Goal: Information Seeking & Learning: Learn about a topic

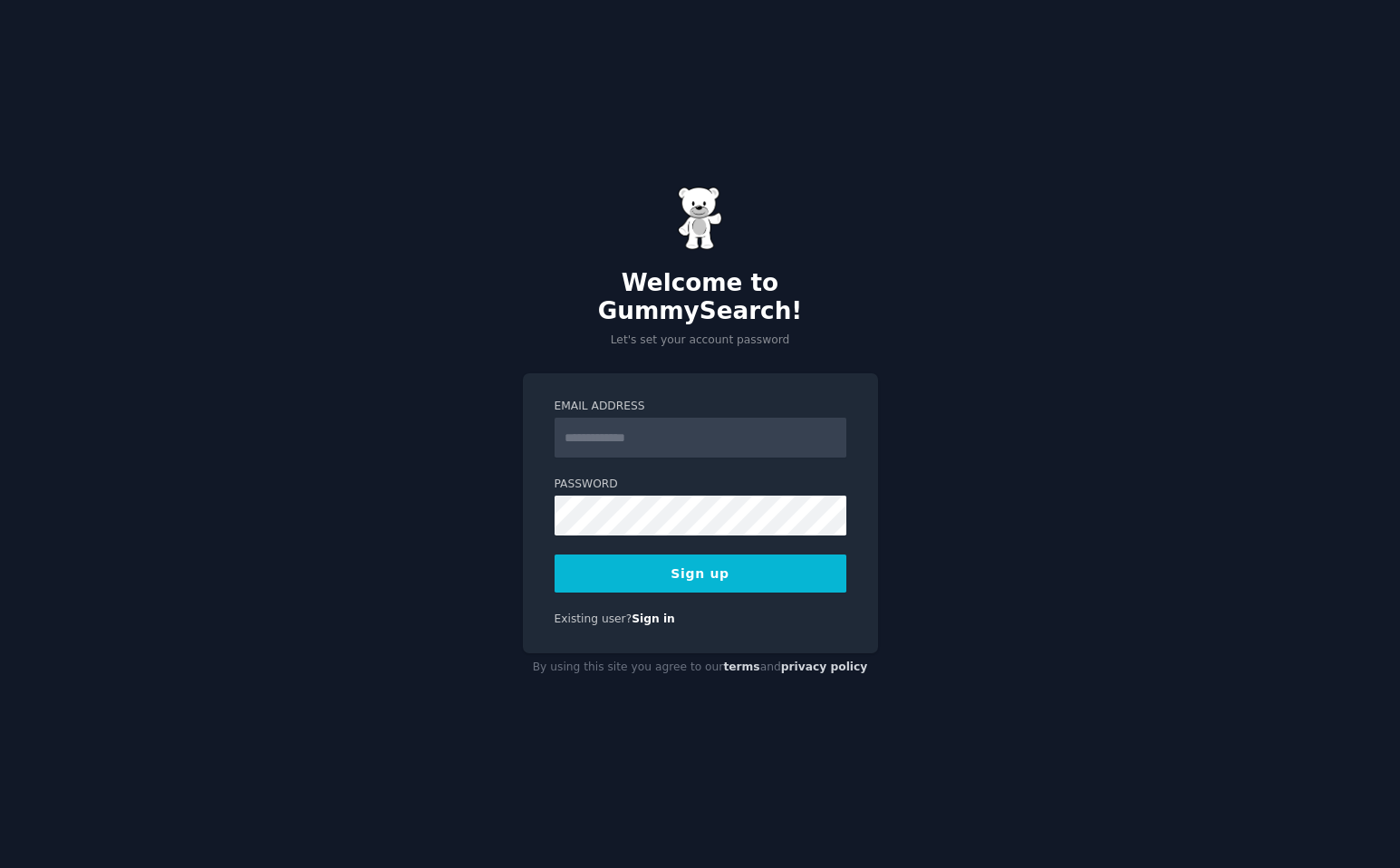
click at [642, 428] on input "Email Address" at bounding box center [700, 436] width 292 height 39
type input "**********"
click at [707, 555] on button "Sign up" at bounding box center [700, 573] width 292 height 38
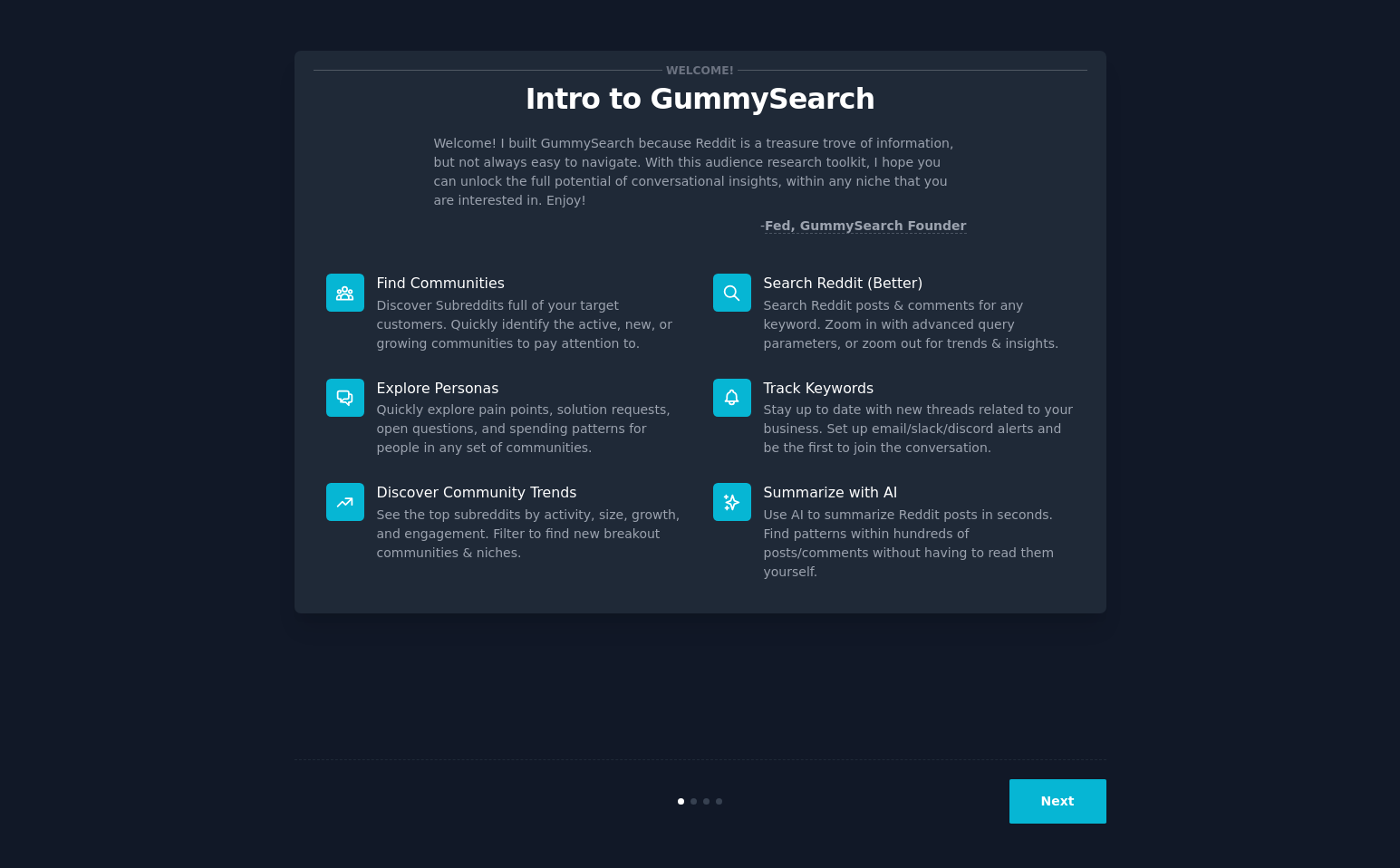
click at [1058, 785] on button "Next" at bounding box center [1058, 801] width 97 height 44
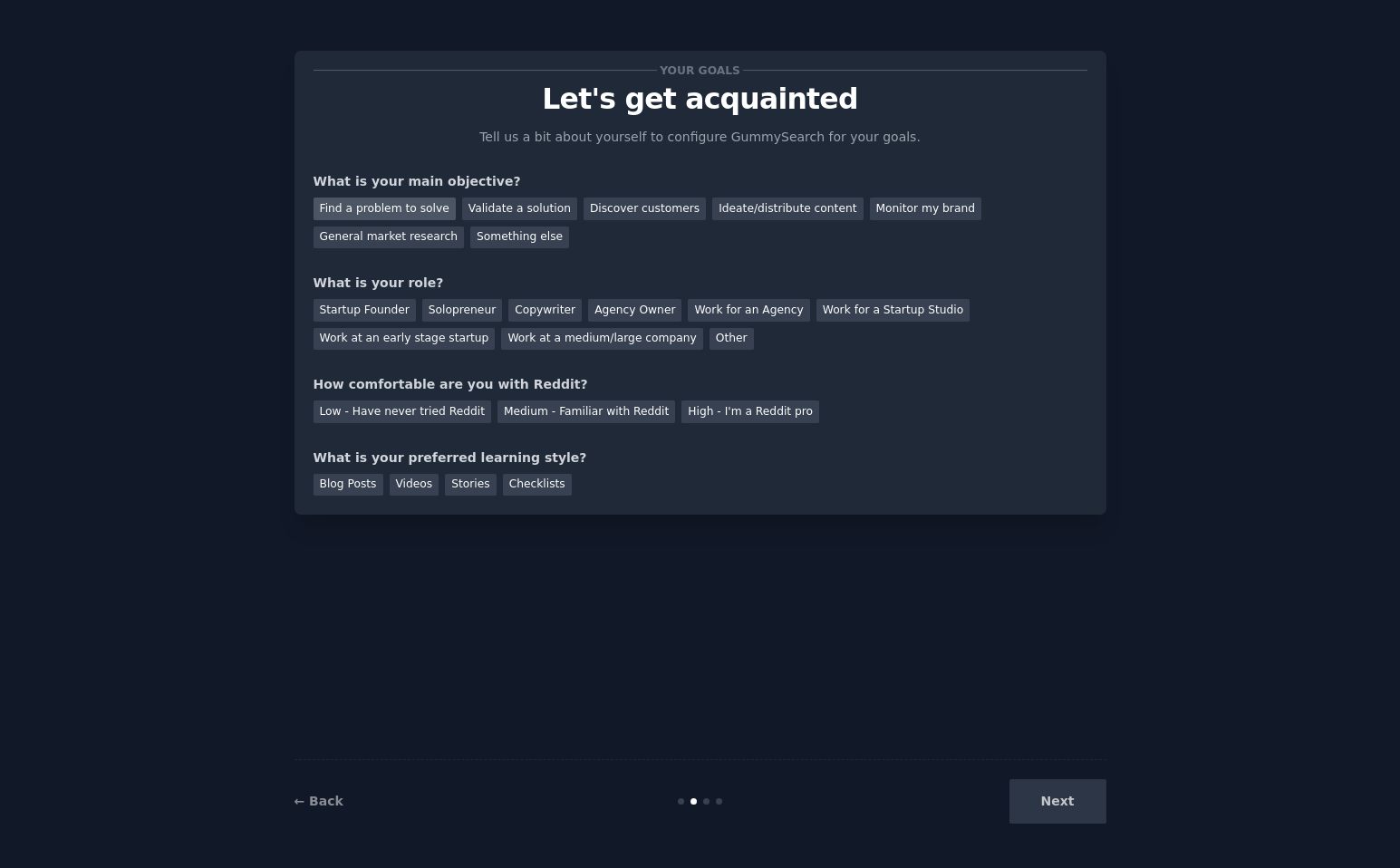
click at [388, 211] on div "Find a problem to solve" at bounding box center [384, 208] width 142 height 23
click at [480, 208] on div "Validate a solution" at bounding box center [519, 208] width 115 height 23
click at [428, 208] on div "Find a problem to solve" at bounding box center [384, 208] width 142 height 23
click at [374, 306] on div "Startup Founder" at bounding box center [365, 310] width 103 height 23
click at [585, 408] on div "Medium - Familiar with Reddit" at bounding box center [586, 412] width 178 height 23
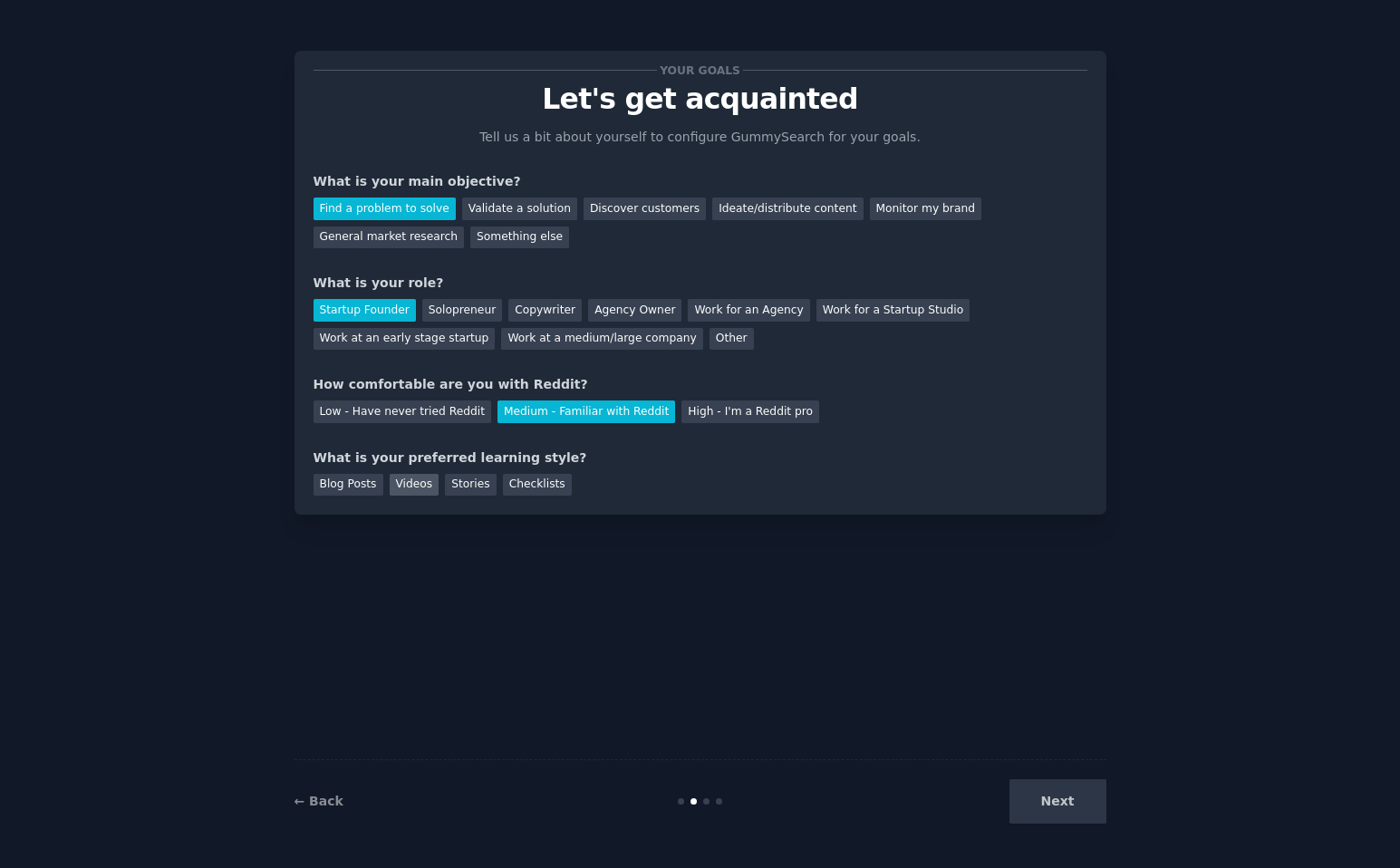
click at [413, 489] on div "Videos" at bounding box center [414, 485] width 50 height 23
click at [1059, 797] on button "Next" at bounding box center [1058, 801] width 97 height 44
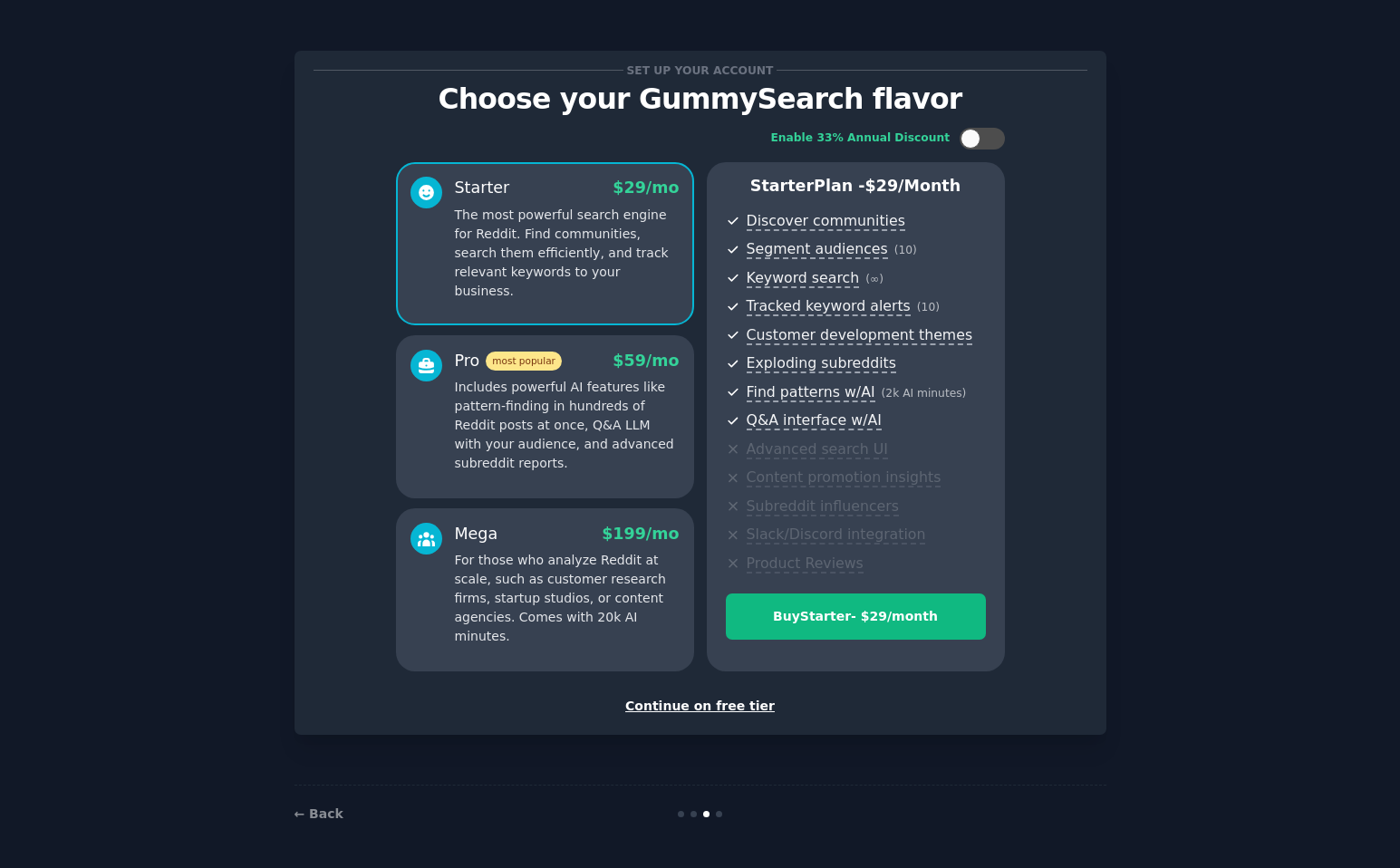
click at [746, 703] on div "Continue on free tier" at bounding box center [700, 706] width 774 height 19
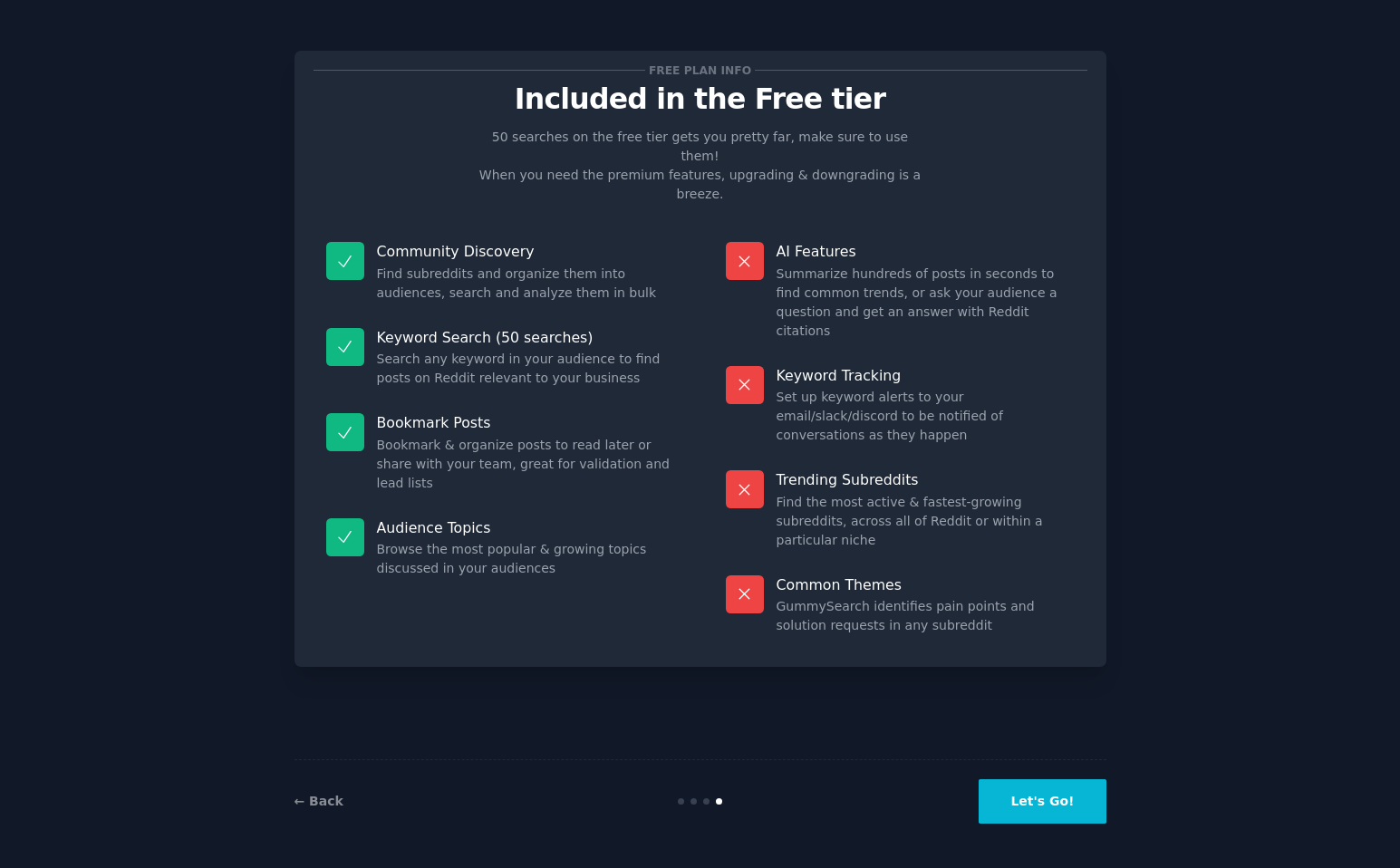
click at [1027, 794] on button "Let's Go!" at bounding box center [1042, 801] width 127 height 44
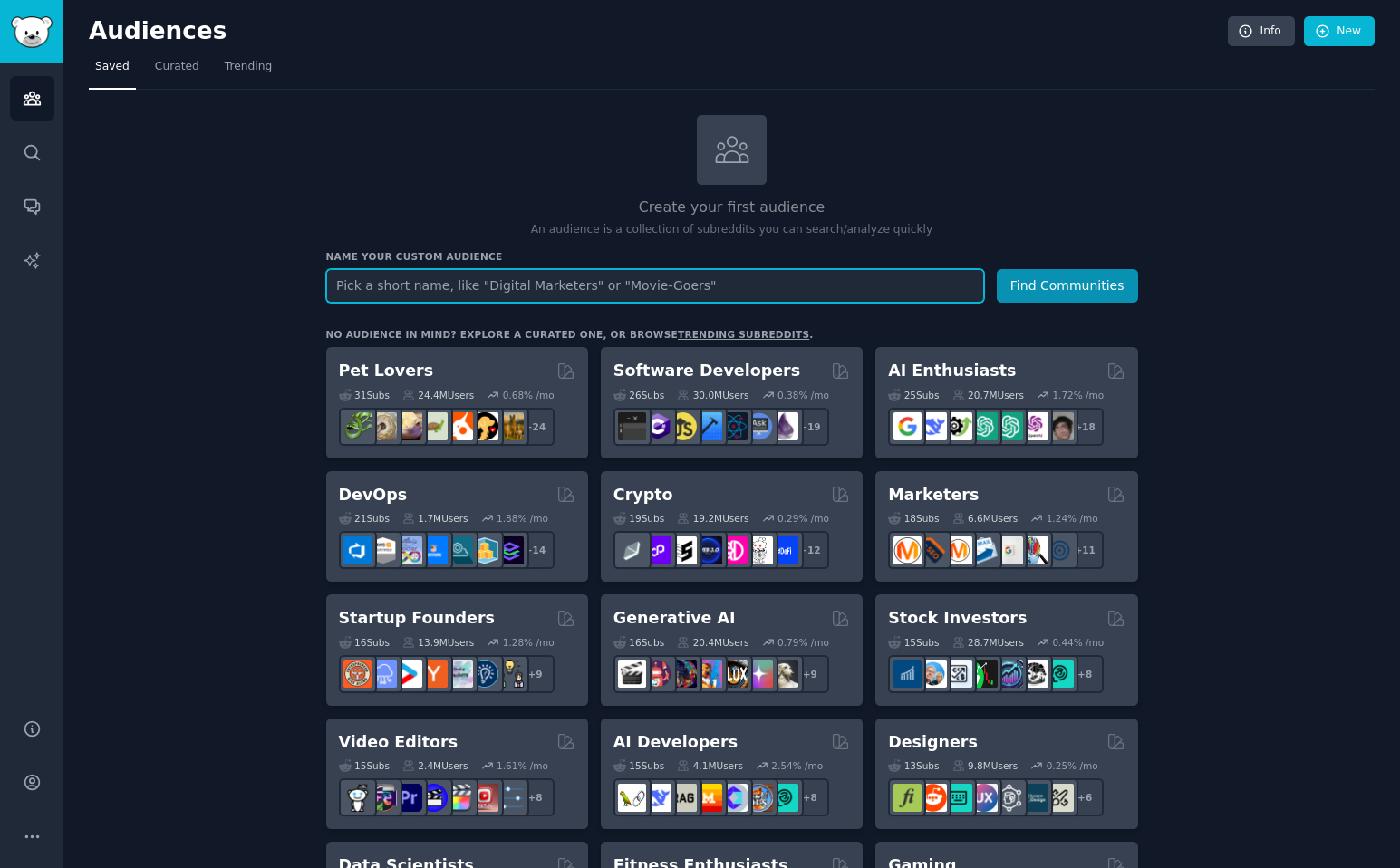
click at [435, 285] on input "text" at bounding box center [655, 285] width 657 height 34
paste input "seizure risk in dementia"
type input "seizure risk in dementia"
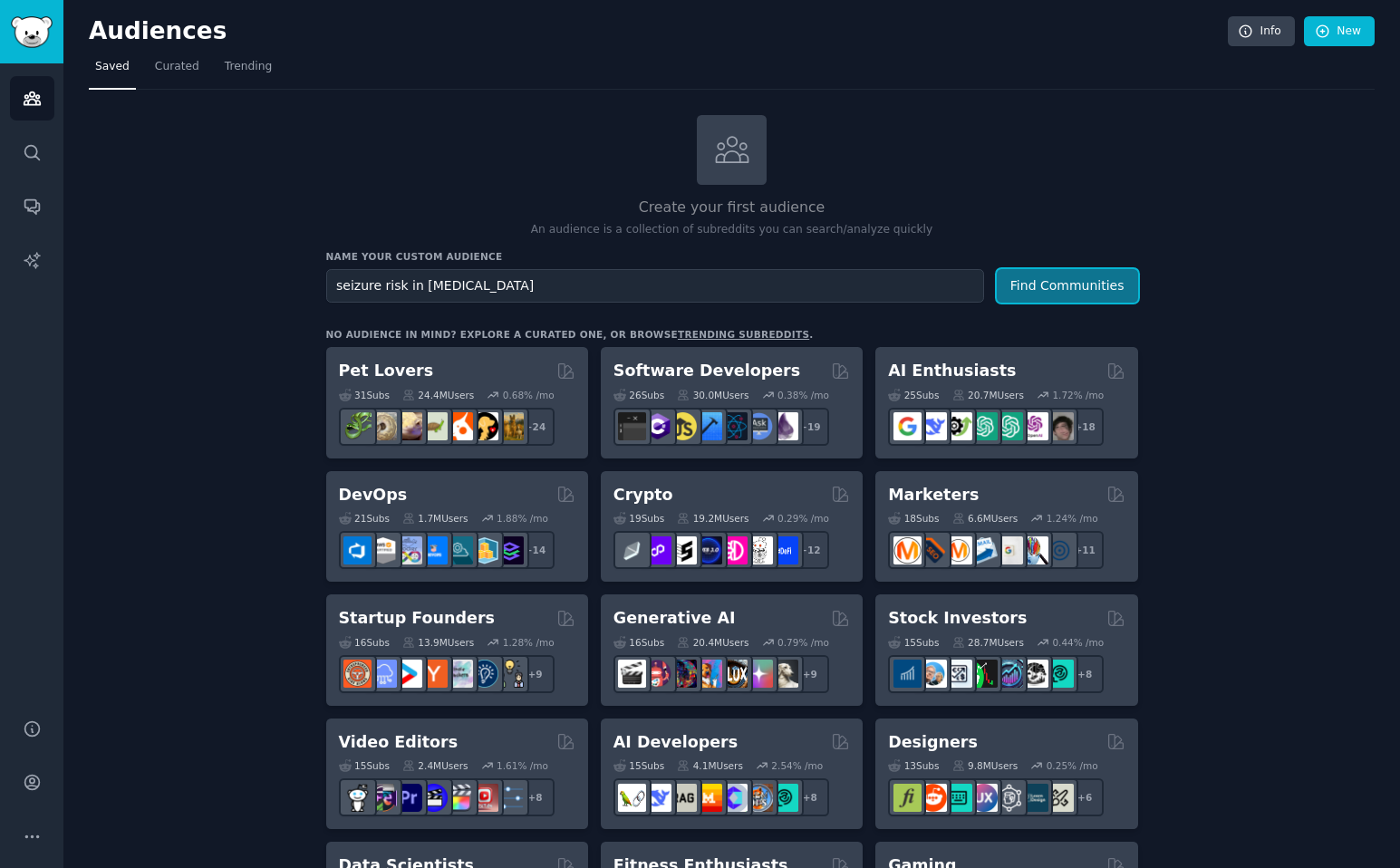
click at [1060, 291] on button "Find Communities" at bounding box center [1067, 285] width 141 height 34
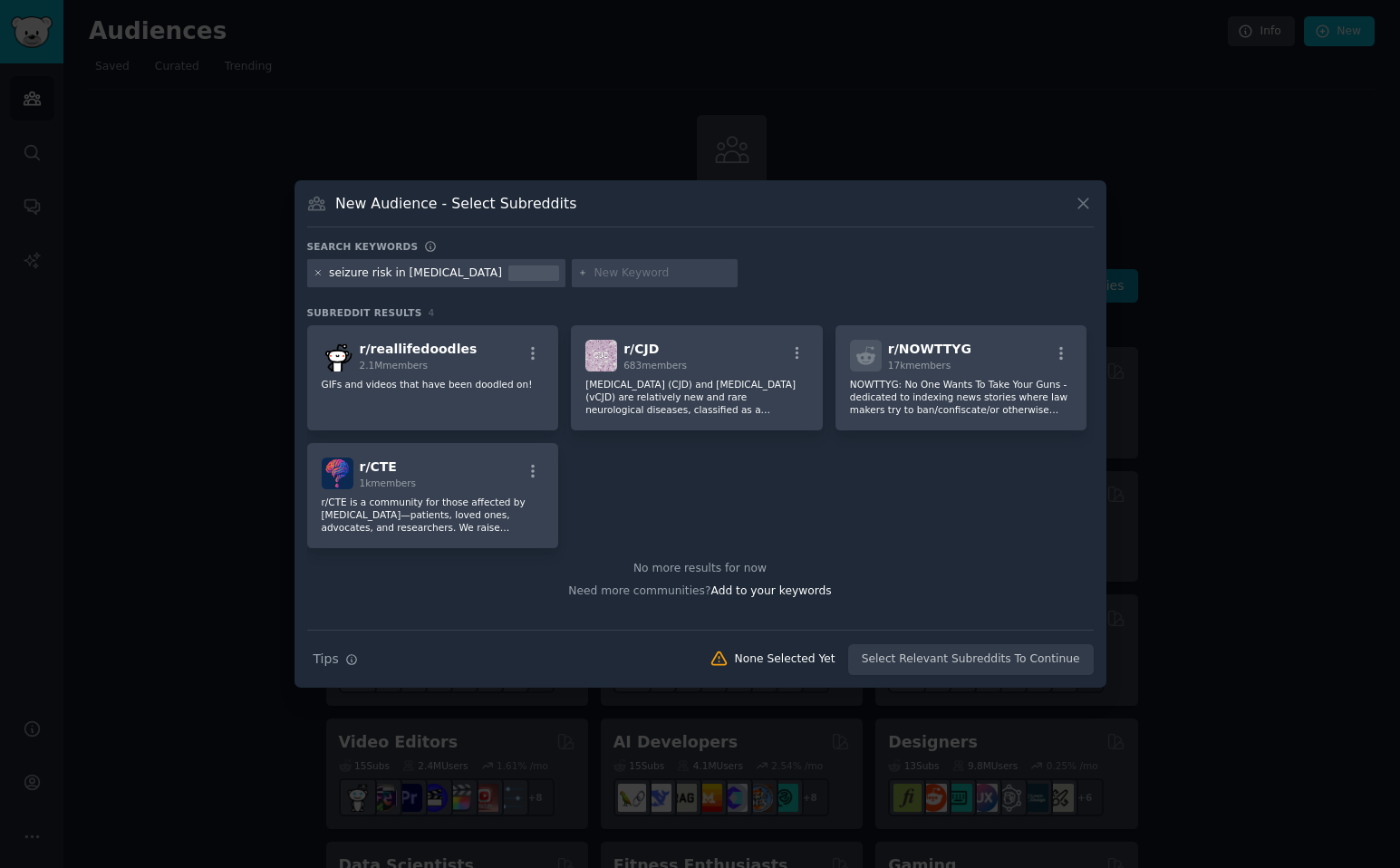
click at [320, 272] on icon at bounding box center [318, 272] width 10 height 10
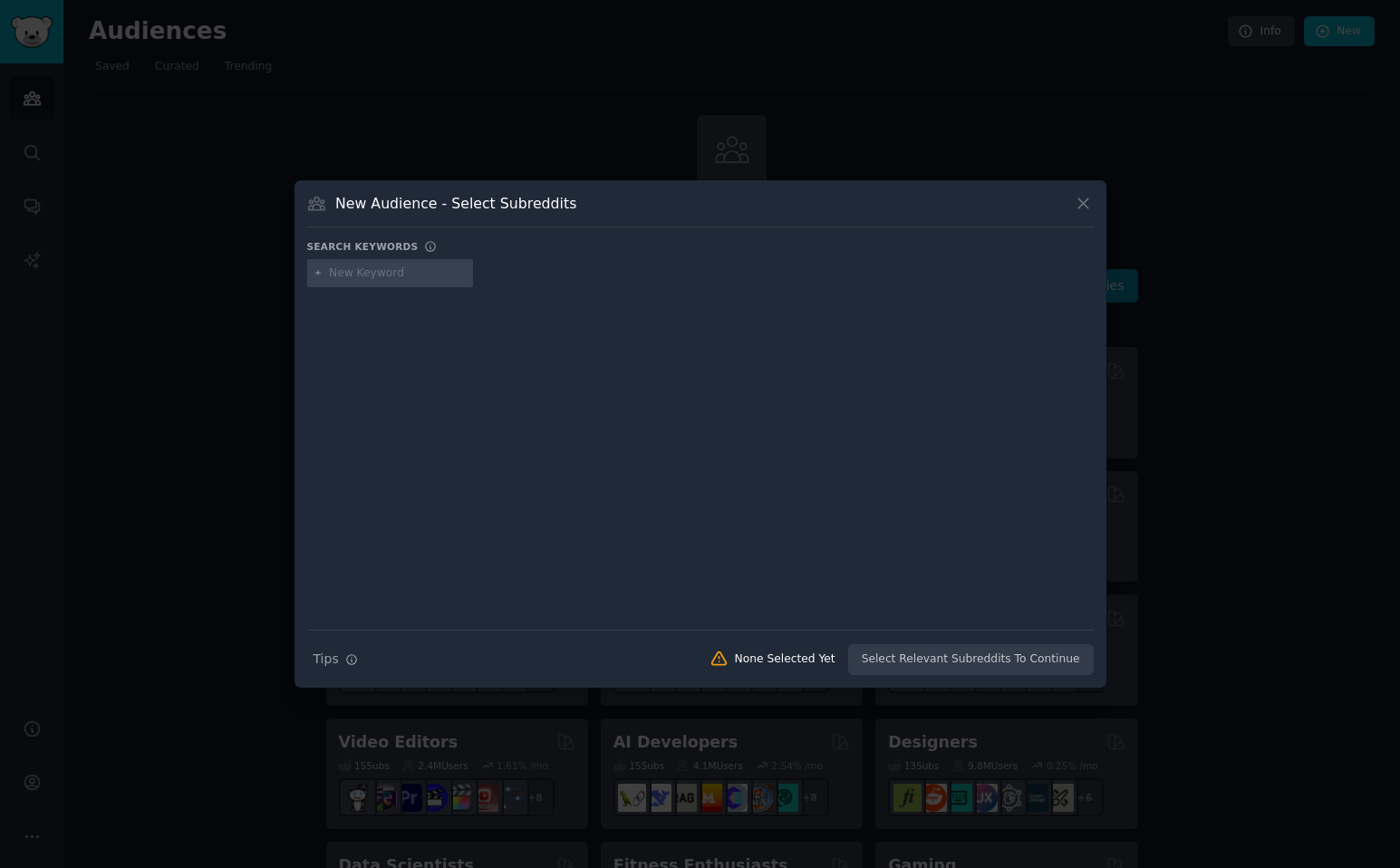
click at [350, 269] on input "text" at bounding box center [398, 273] width 138 height 16
type input "dementia seizures"
